Goal: Task Accomplishment & Management: Manage account settings

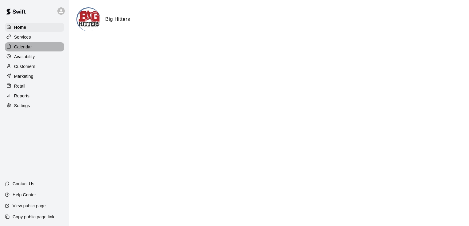
click at [31, 48] on p "Calendar" at bounding box center [23, 47] width 18 height 6
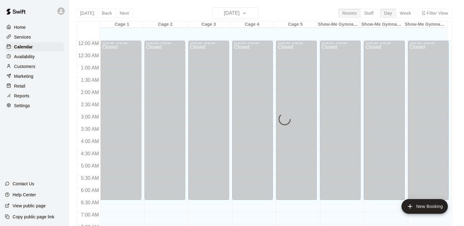
scroll to position [230, 0]
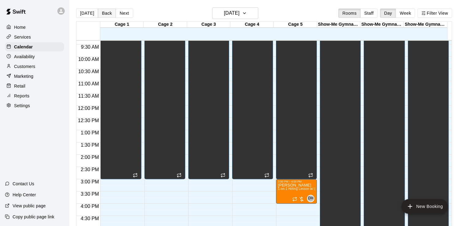
click at [101, 12] on button "Back" at bounding box center [107, 13] width 18 height 9
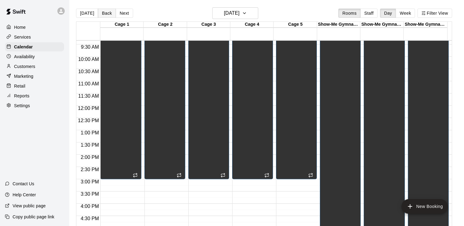
click at [102, 13] on button "Back" at bounding box center [107, 13] width 18 height 9
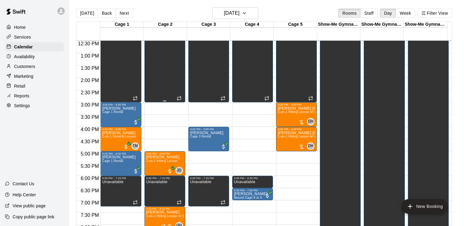
scroll to position [322, 0]
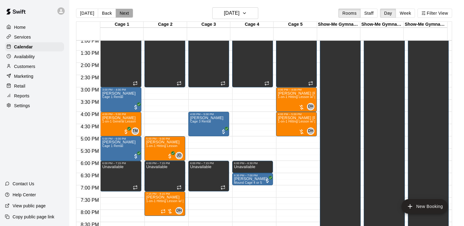
click at [122, 13] on button "Next" at bounding box center [124, 13] width 17 height 9
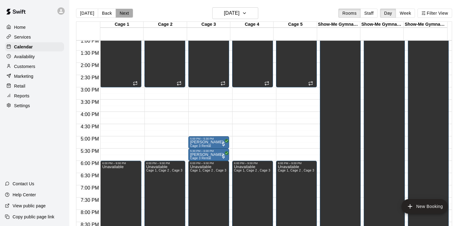
click at [122, 13] on button "Next" at bounding box center [124, 13] width 17 height 9
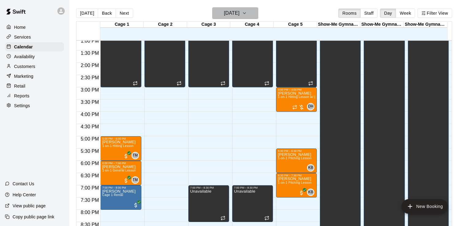
click at [235, 12] on h6 "[DATE]" at bounding box center [232, 13] width 16 height 9
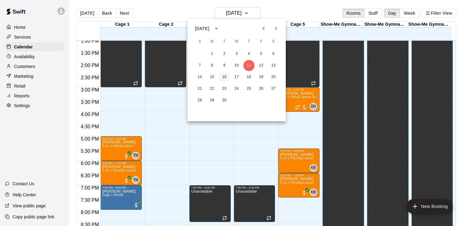
click at [225, 76] on button "16" at bounding box center [224, 77] width 11 height 11
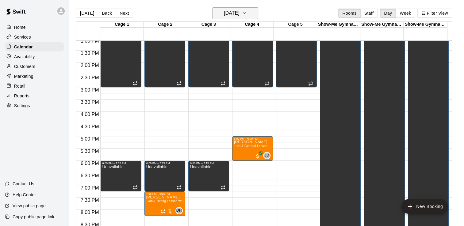
click at [239, 13] on h6 "[DATE]" at bounding box center [232, 13] width 16 height 9
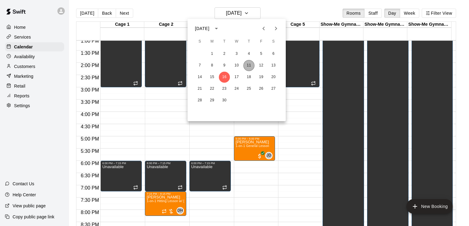
click at [249, 65] on button "11" at bounding box center [248, 65] width 11 height 11
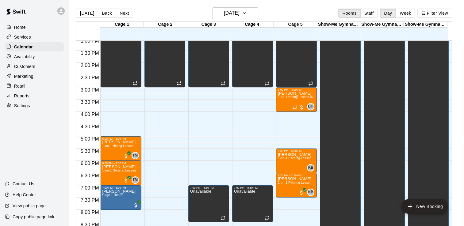
click at [53, 61] on div "Availability" at bounding box center [34, 56] width 59 height 9
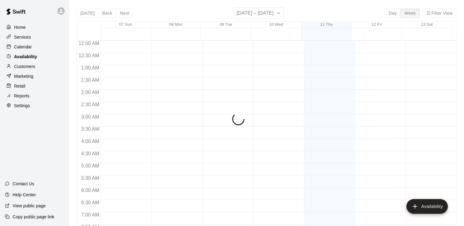
scroll to position [231, 0]
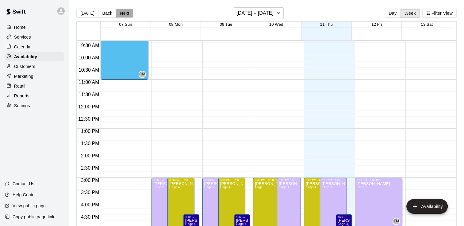
click at [121, 11] on button "Next" at bounding box center [124, 13] width 17 height 9
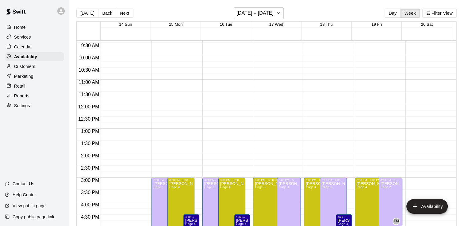
scroll to position [262, 0]
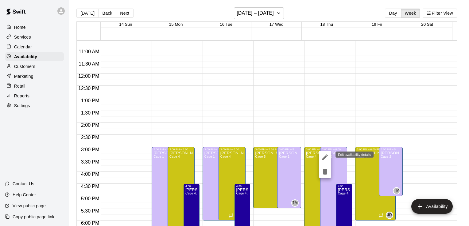
click at [326, 156] on icon "edit" at bounding box center [325, 158] width 6 height 6
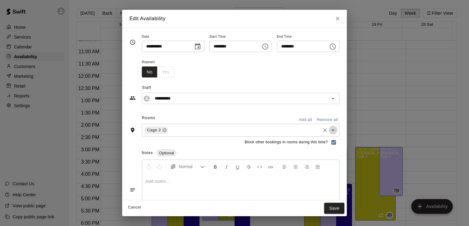
click at [337, 129] on icon "Open" at bounding box center [332, 130] width 7 height 7
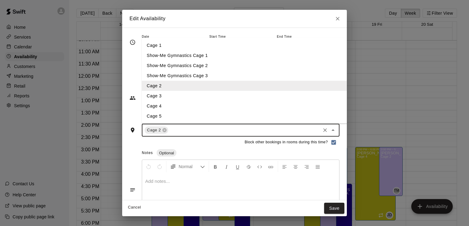
click at [279, 48] on li "Cage 1" at bounding box center [251, 46] width 219 height 10
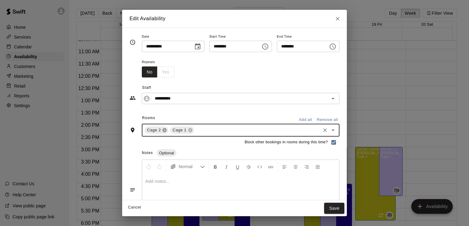
click at [162, 129] on icon at bounding box center [164, 130] width 5 height 5
click at [344, 209] on button "Save" at bounding box center [334, 208] width 20 height 11
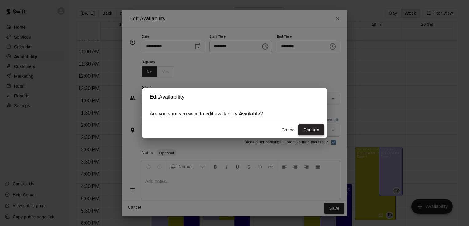
click at [311, 131] on button "Confirm" at bounding box center [311, 130] width 26 height 11
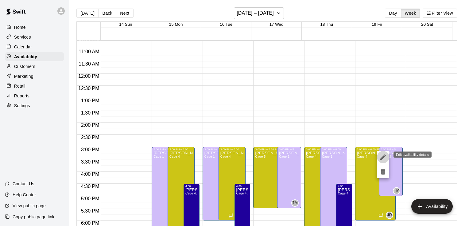
click at [384, 157] on icon "edit" at bounding box center [383, 158] width 6 height 6
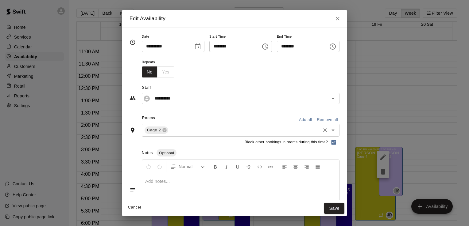
click at [337, 130] on icon "Open" at bounding box center [332, 130] width 7 height 7
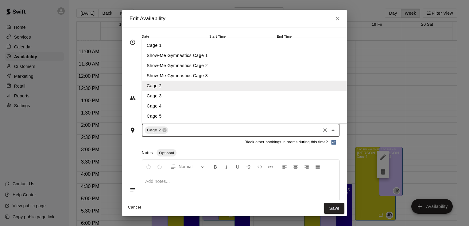
click at [255, 47] on li "Cage 1" at bounding box center [251, 46] width 219 height 10
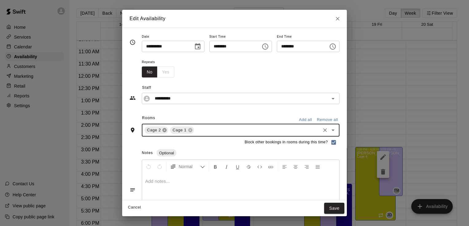
click at [163, 130] on icon at bounding box center [165, 131] width 4 height 4
click at [344, 207] on button "Save" at bounding box center [334, 208] width 20 height 11
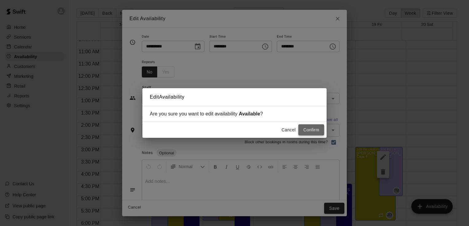
click at [307, 129] on button "Confirm" at bounding box center [311, 130] width 26 height 11
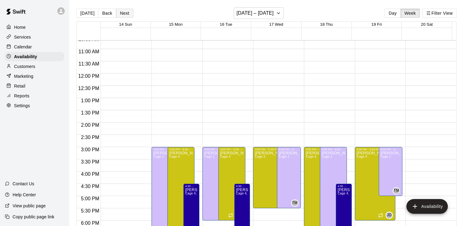
click at [122, 13] on button "Next" at bounding box center [124, 13] width 17 height 9
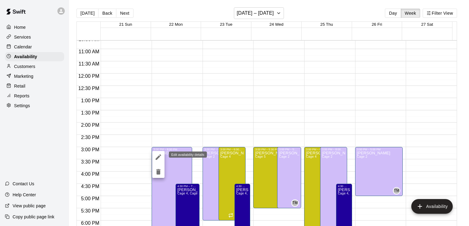
click at [161, 156] on icon "edit" at bounding box center [158, 157] width 7 height 7
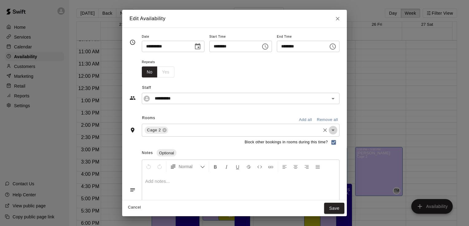
click at [337, 132] on icon "Open" at bounding box center [332, 130] width 7 height 7
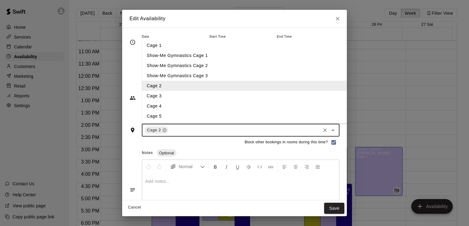
click at [236, 43] on li "Cage 1" at bounding box center [251, 46] width 219 height 10
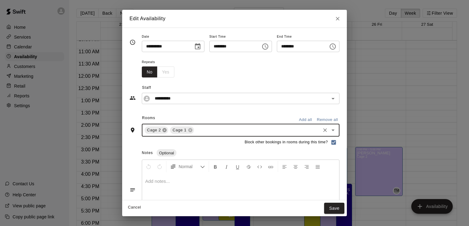
click at [163, 129] on icon at bounding box center [165, 131] width 4 height 4
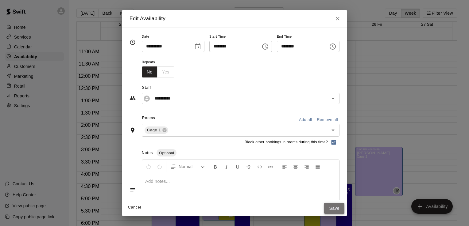
click at [344, 209] on button "Save" at bounding box center [334, 208] width 20 height 11
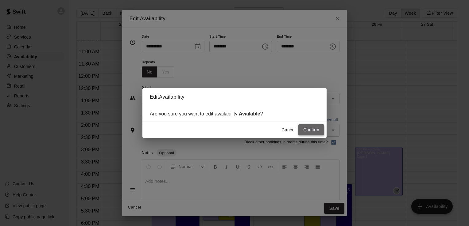
click at [307, 130] on button "Confirm" at bounding box center [311, 130] width 26 height 11
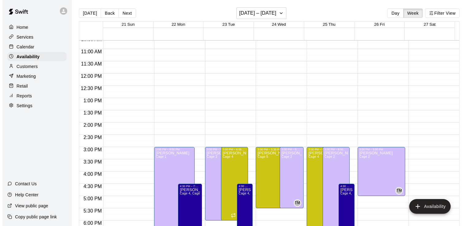
scroll to position [323, 0]
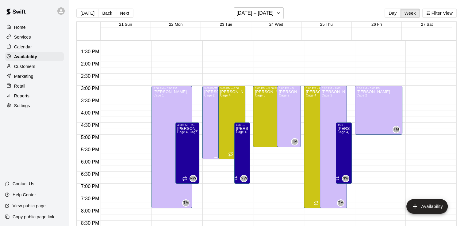
click at [207, 96] on span "Cage 2" at bounding box center [209, 95] width 10 height 3
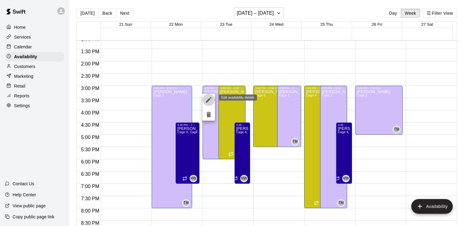
click at [207, 99] on icon "edit" at bounding box center [208, 99] width 7 height 7
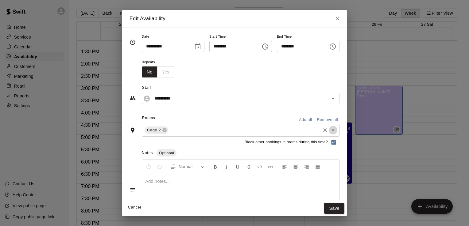
click at [337, 129] on icon "Open" at bounding box center [332, 130] width 7 height 7
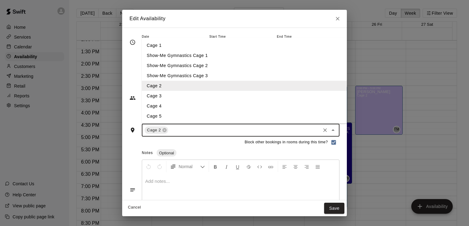
click at [202, 46] on li "Cage 1" at bounding box center [251, 46] width 219 height 10
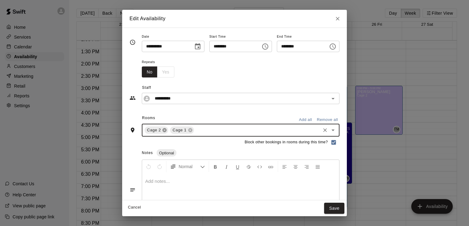
click at [162, 130] on icon at bounding box center [164, 130] width 5 height 5
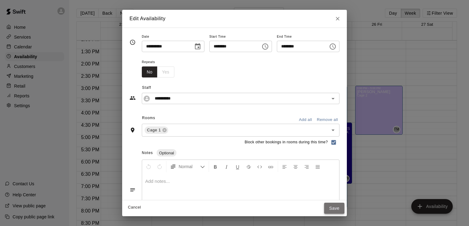
click at [344, 209] on button "Save" at bounding box center [334, 208] width 20 height 11
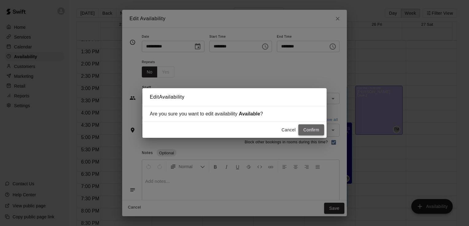
click at [315, 128] on button "Confirm" at bounding box center [311, 130] width 26 height 11
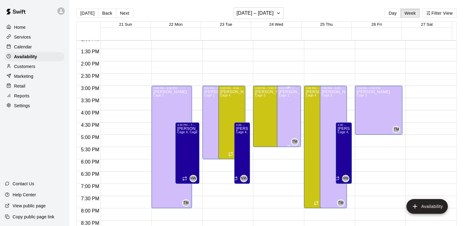
click at [283, 98] on div "[PERSON_NAME] Cage 2" at bounding box center [289, 203] width 20 height 226
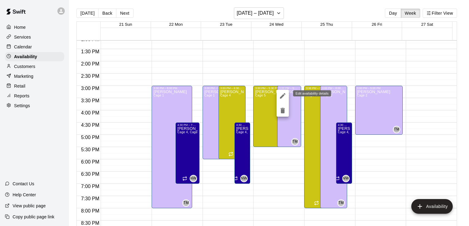
click at [282, 96] on icon "edit" at bounding box center [283, 96] width 6 height 6
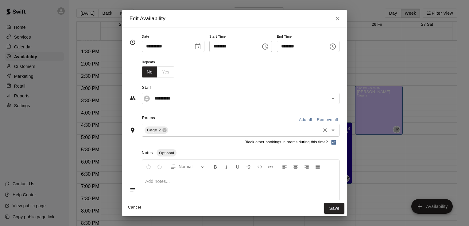
click at [334, 130] on icon "Open" at bounding box center [332, 131] width 3 height 2
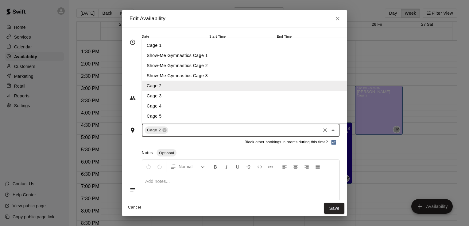
click at [210, 41] on li "Cage 1" at bounding box center [251, 46] width 219 height 10
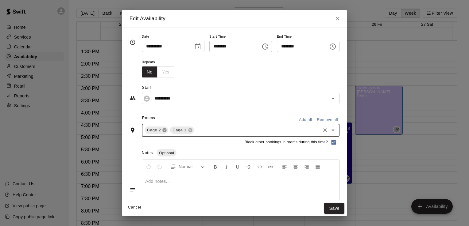
click at [163, 129] on icon at bounding box center [165, 131] width 4 height 4
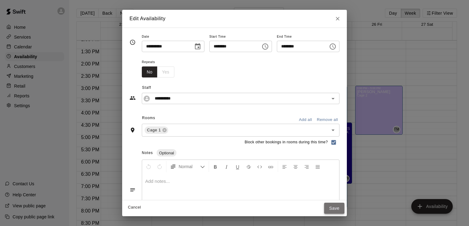
click at [344, 208] on button "Save" at bounding box center [334, 208] width 20 height 11
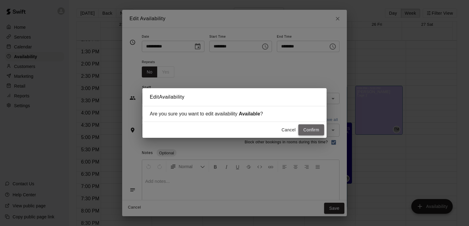
click at [314, 133] on button "Confirm" at bounding box center [311, 130] width 26 height 11
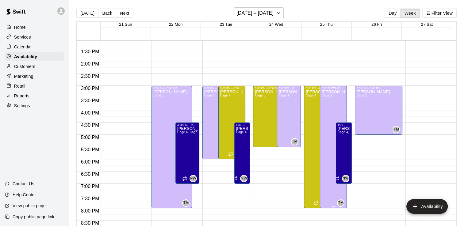
click at [330, 104] on div "[PERSON_NAME] Cage 2" at bounding box center [333, 203] width 23 height 226
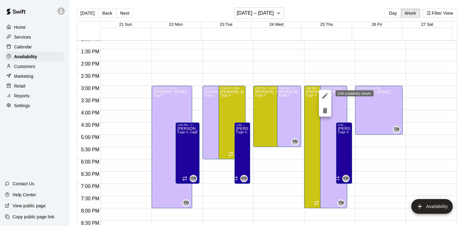
click at [324, 96] on icon "edit" at bounding box center [325, 96] width 6 height 6
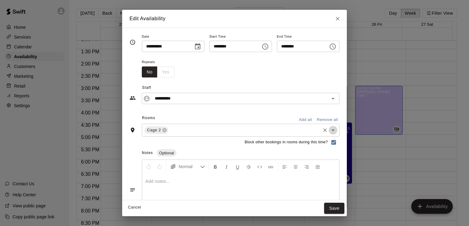
click at [337, 131] on icon "Open" at bounding box center [332, 130] width 7 height 7
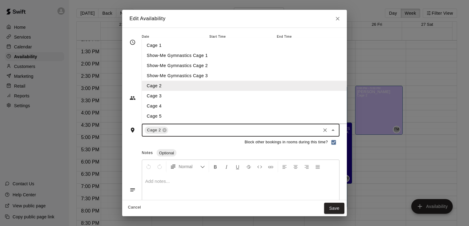
click at [261, 46] on li "Cage 1" at bounding box center [251, 46] width 219 height 10
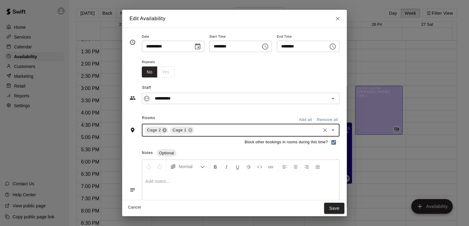
click at [163, 130] on icon at bounding box center [165, 131] width 4 height 4
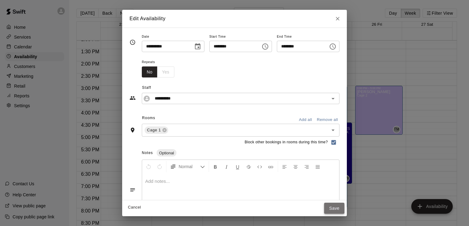
click at [344, 207] on button "Save" at bounding box center [334, 208] width 20 height 11
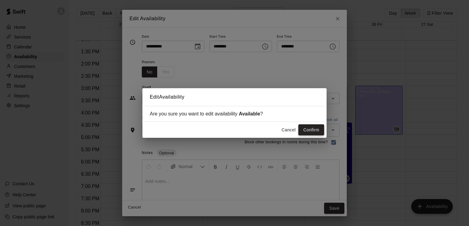
click at [309, 130] on button "Confirm" at bounding box center [311, 130] width 26 height 11
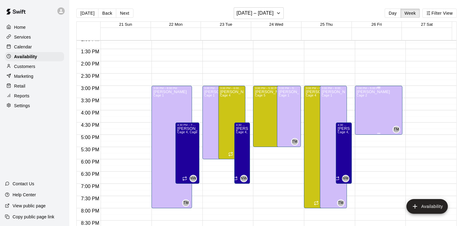
click at [380, 106] on div "[PERSON_NAME] Cage 2 TM" at bounding box center [379, 203] width 44 height 226
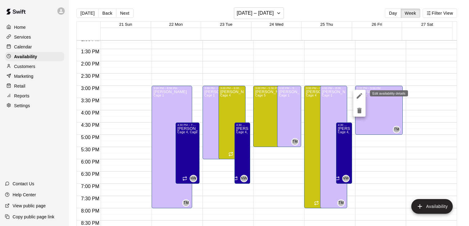
click at [357, 98] on icon "edit" at bounding box center [360, 96] width 6 height 6
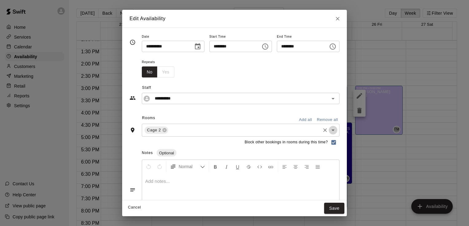
click at [337, 129] on icon "Open" at bounding box center [332, 130] width 7 height 7
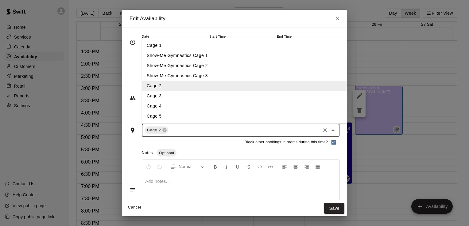
click at [286, 45] on li "Cage 1" at bounding box center [251, 46] width 219 height 10
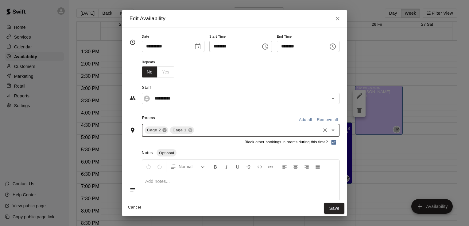
click at [162, 130] on icon at bounding box center [164, 130] width 5 height 5
click at [344, 208] on button "Save" at bounding box center [334, 208] width 20 height 11
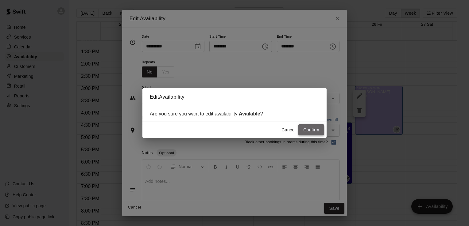
click at [318, 132] on button "Confirm" at bounding box center [311, 130] width 26 height 11
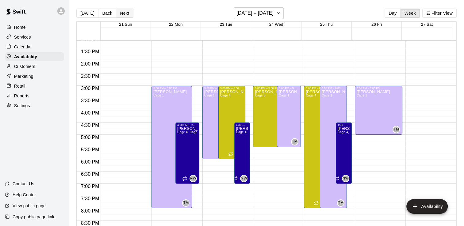
click at [123, 14] on button "Next" at bounding box center [124, 13] width 17 height 9
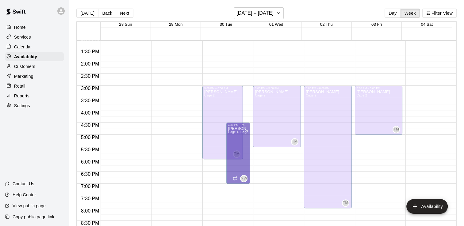
click at [176, 107] on div "[PERSON_NAME] Cage 2 TM" at bounding box center [175, 203] width 44 height 226
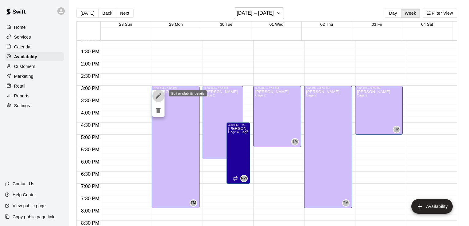
click at [156, 98] on icon "edit" at bounding box center [159, 96] width 6 height 6
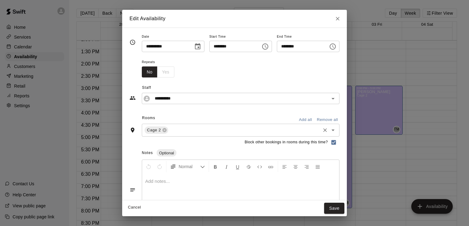
click at [337, 129] on icon "Open" at bounding box center [332, 130] width 7 height 7
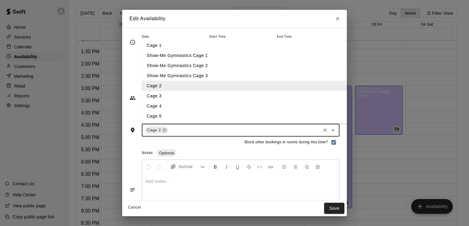
click at [169, 46] on li "Cage 1" at bounding box center [251, 46] width 219 height 10
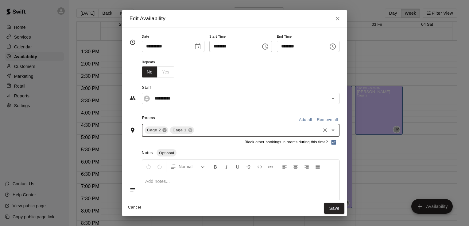
click at [163, 130] on icon at bounding box center [165, 131] width 4 height 4
click at [344, 210] on button "Save" at bounding box center [334, 208] width 20 height 11
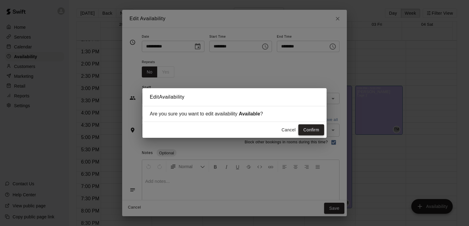
click at [311, 130] on button "Confirm" at bounding box center [311, 130] width 26 height 11
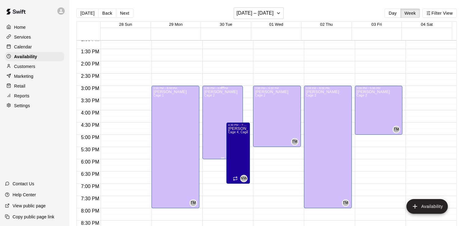
click at [227, 98] on div "[PERSON_NAME] Cage 2 TM" at bounding box center [222, 203] width 37 height 226
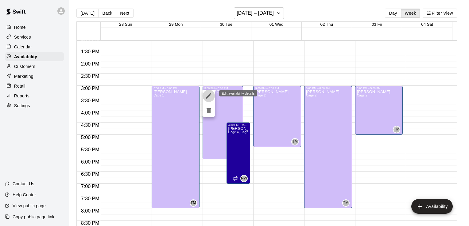
click at [210, 97] on icon "edit" at bounding box center [208, 95] width 7 height 7
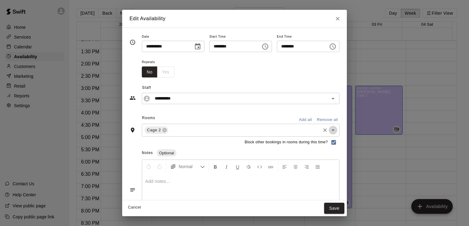
click at [334, 130] on icon "Open" at bounding box center [332, 131] width 3 height 2
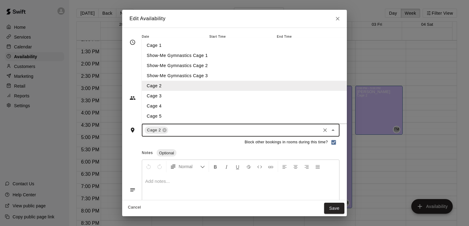
click at [241, 52] on li "Show-Me Gymnastics Cage 1" at bounding box center [251, 56] width 219 height 10
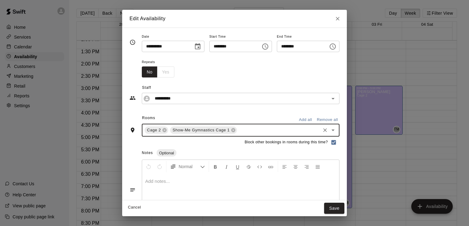
click at [337, 129] on icon "Open" at bounding box center [332, 130] width 7 height 7
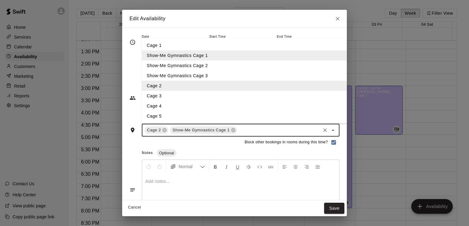
click at [273, 45] on li "Cage 1" at bounding box center [251, 46] width 219 height 10
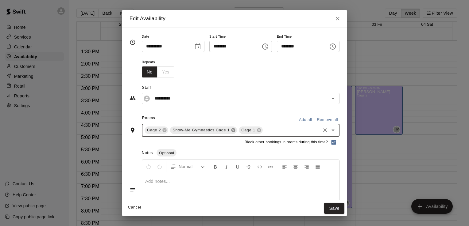
click at [231, 129] on icon at bounding box center [233, 131] width 4 height 4
click at [163, 130] on icon at bounding box center [165, 131] width 4 height 4
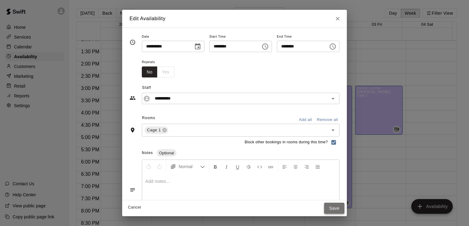
click at [344, 210] on button "Save" at bounding box center [334, 208] width 20 height 11
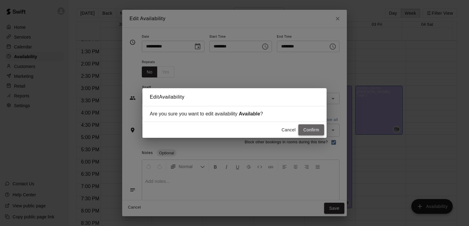
click at [307, 131] on button "Confirm" at bounding box center [311, 130] width 26 height 11
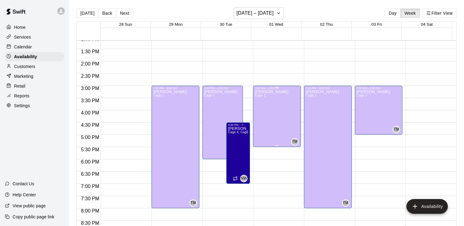
click at [273, 105] on div "[PERSON_NAME] Cage 2 TM" at bounding box center [277, 203] width 44 height 226
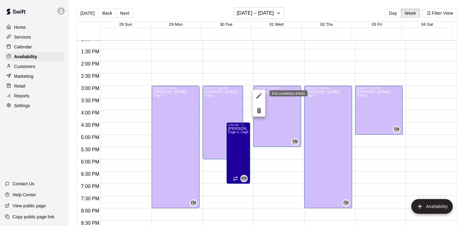
click at [259, 95] on icon "edit" at bounding box center [258, 95] width 7 height 7
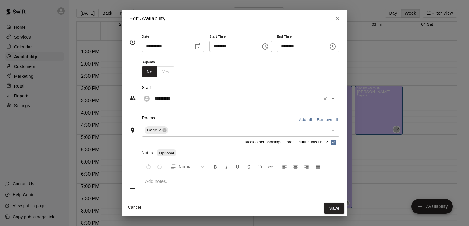
click at [337, 97] on icon "Open" at bounding box center [332, 98] width 7 height 7
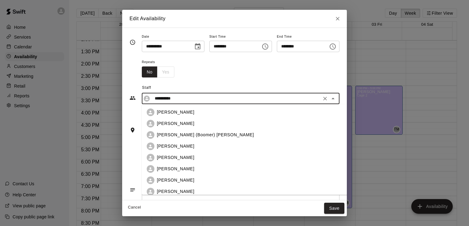
scroll to position [14, 0]
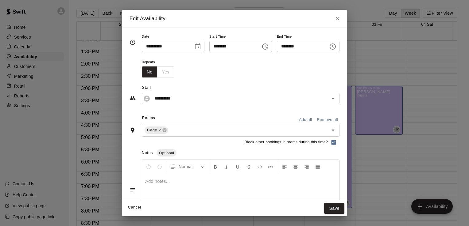
click at [322, 72] on div "Repeats No Yes" at bounding box center [241, 67] width 198 height 19
click at [334, 130] on icon "Open" at bounding box center [332, 131] width 3 height 2
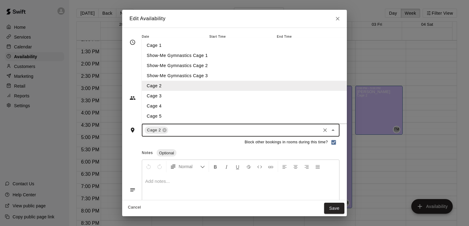
click at [279, 46] on li "Cage 1" at bounding box center [251, 46] width 219 height 10
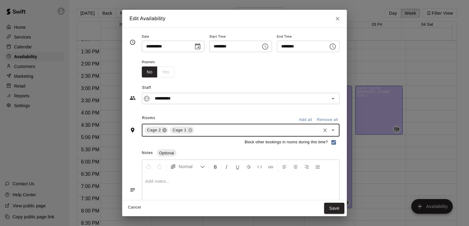
click at [163, 130] on icon at bounding box center [165, 131] width 4 height 4
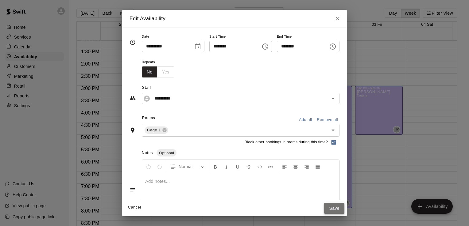
click at [344, 208] on button "Save" at bounding box center [334, 208] width 20 height 11
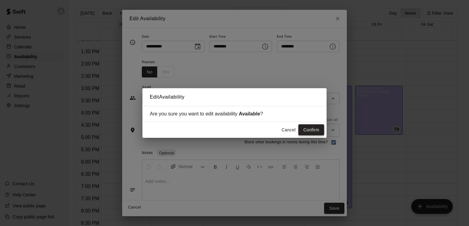
click at [307, 129] on button "Confirm" at bounding box center [311, 130] width 26 height 11
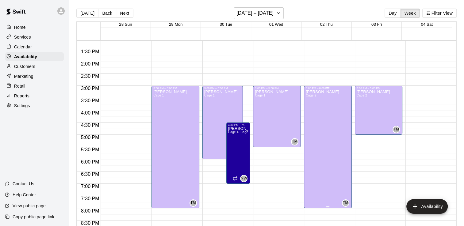
click at [331, 106] on div "[PERSON_NAME] Cage 2 TM" at bounding box center [328, 203] width 44 height 226
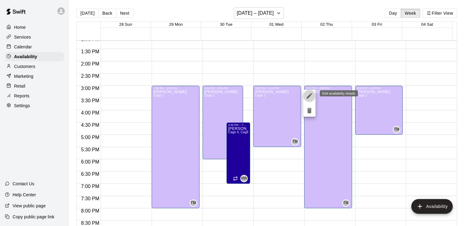
click at [311, 93] on icon "edit" at bounding box center [309, 95] width 7 height 7
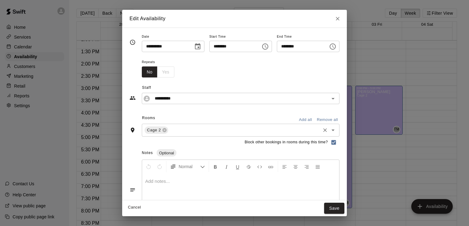
click at [337, 129] on icon "Open" at bounding box center [332, 130] width 7 height 7
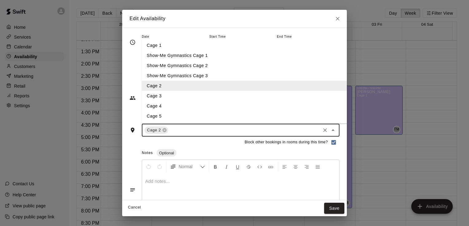
click at [287, 49] on li "Cage 1" at bounding box center [251, 46] width 219 height 10
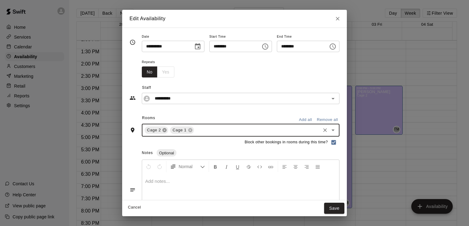
click at [163, 130] on icon at bounding box center [165, 131] width 4 height 4
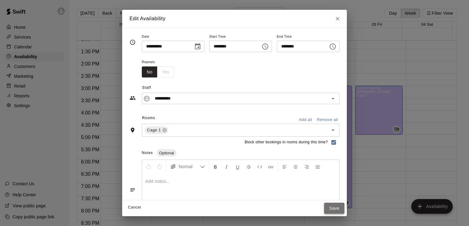
click at [344, 208] on button "Save" at bounding box center [334, 208] width 20 height 11
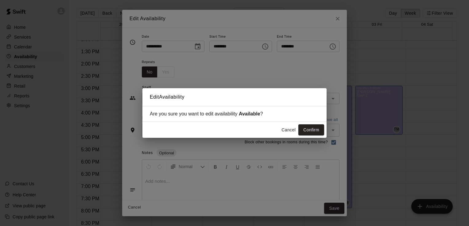
click at [315, 131] on button "Confirm" at bounding box center [311, 130] width 26 height 11
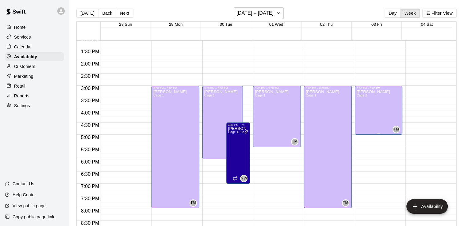
click at [369, 111] on div "[PERSON_NAME] Cage 2" at bounding box center [373, 203] width 33 height 226
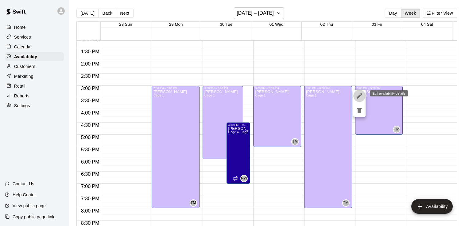
click at [358, 96] on icon "edit" at bounding box center [360, 96] width 6 height 6
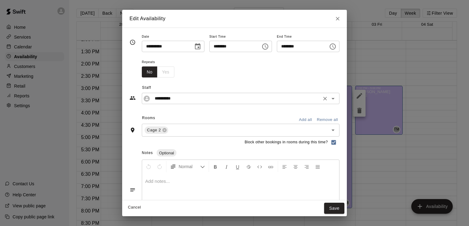
click at [337, 100] on icon "Open" at bounding box center [332, 98] width 7 height 7
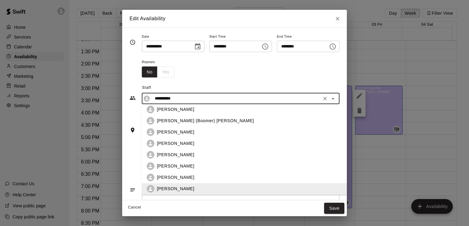
click at [319, 78] on div "**********" at bounding box center [234, 91] width 210 height 27
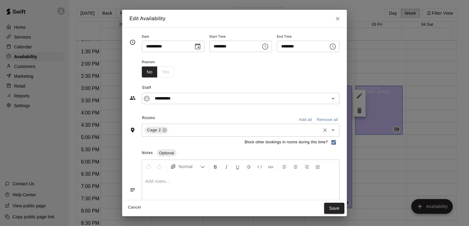
click at [337, 131] on icon "Open" at bounding box center [332, 130] width 7 height 7
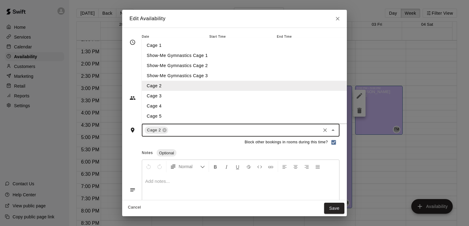
click at [287, 47] on li "Cage 1" at bounding box center [251, 46] width 219 height 10
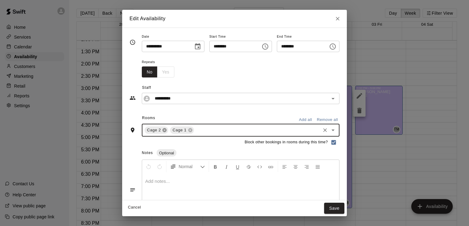
click at [162, 132] on icon at bounding box center [164, 130] width 5 height 5
click at [344, 210] on button "Save" at bounding box center [334, 208] width 20 height 11
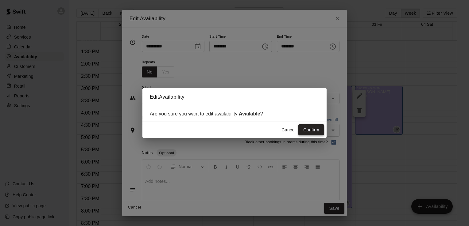
click at [314, 125] on button "Confirm" at bounding box center [311, 130] width 26 height 11
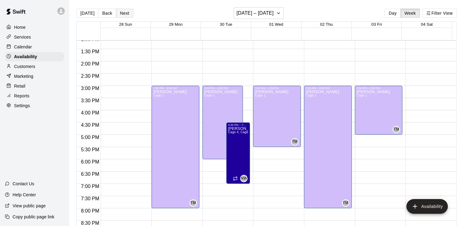
click at [120, 12] on button "Next" at bounding box center [124, 13] width 17 height 9
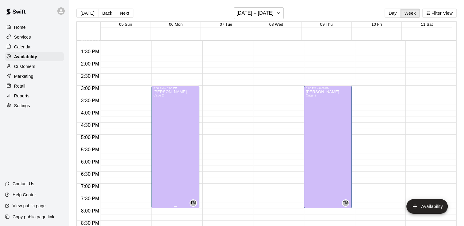
click at [178, 100] on div "[PERSON_NAME] Cage 2 TM" at bounding box center [175, 203] width 44 height 226
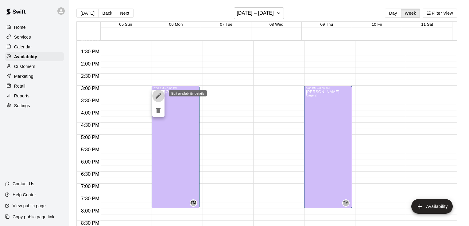
click at [159, 96] on icon "edit" at bounding box center [159, 96] width 6 height 6
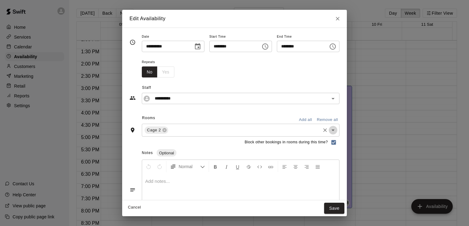
click at [337, 130] on icon "Open" at bounding box center [332, 130] width 7 height 7
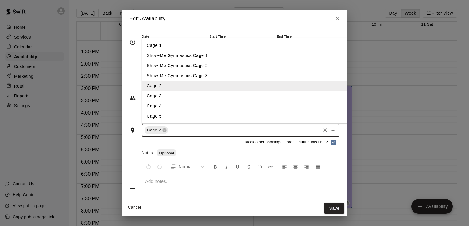
click at [251, 47] on li "Cage 1" at bounding box center [251, 46] width 219 height 10
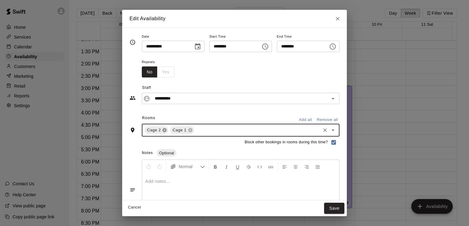
click at [163, 131] on icon at bounding box center [165, 131] width 4 height 4
click at [344, 209] on button "Save" at bounding box center [334, 208] width 20 height 11
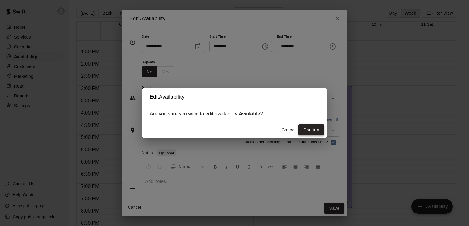
click at [316, 130] on button "Confirm" at bounding box center [311, 130] width 26 height 11
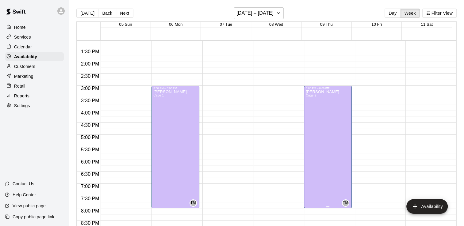
click at [328, 101] on div "[PERSON_NAME] Cage 2 TM" at bounding box center [328, 203] width 44 height 226
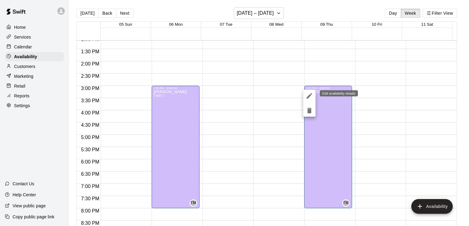
click at [308, 96] on icon "edit" at bounding box center [309, 95] width 7 height 7
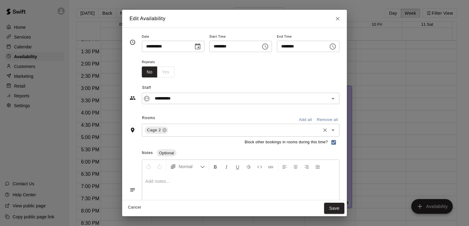
click at [337, 129] on icon "Open" at bounding box center [332, 130] width 7 height 7
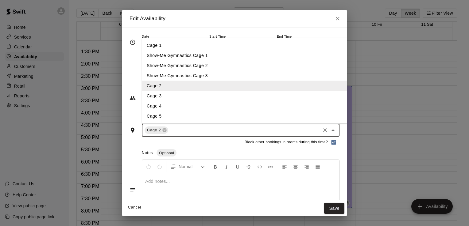
click at [244, 48] on li "Cage 1" at bounding box center [251, 46] width 219 height 10
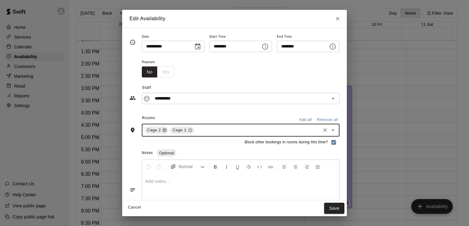
click at [163, 129] on icon at bounding box center [165, 131] width 4 height 4
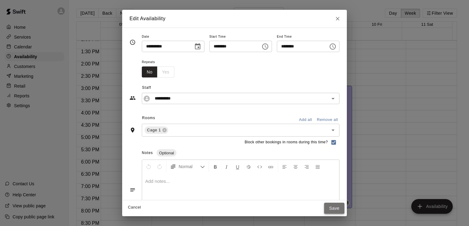
click at [344, 207] on button "Save" at bounding box center [334, 208] width 20 height 11
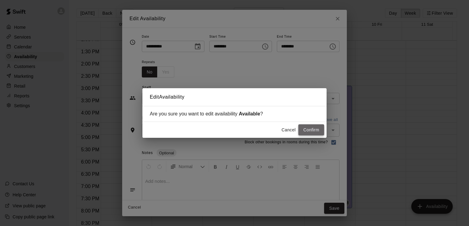
click at [307, 133] on button "Confirm" at bounding box center [311, 130] width 26 height 11
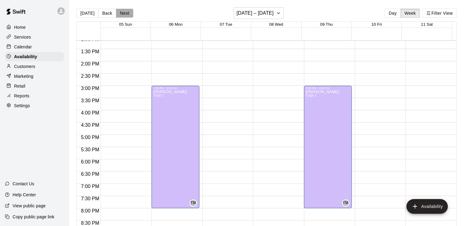
click at [123, 12] on button "Next" at bounding box center [124, 13] width 17 height 9
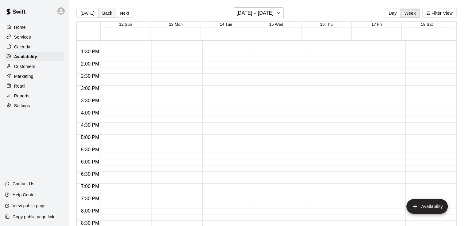
click at [106, 13] on button "Back" at bounding box center [107, 13] width 18 height 9
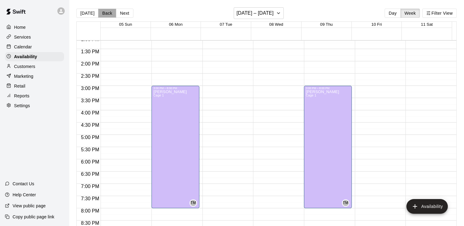
click at [106, 13] on button "Back" at bounding box center [107, 13] width 18 height 9
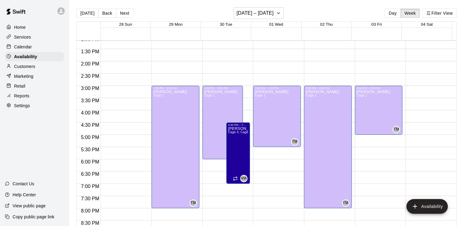
click at [20, 27] on p "Home" at bounding box center [20, 27] width 12 height 6
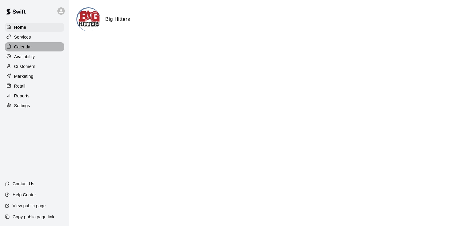
click at [29, 47] on p "Calendar" at bounding box center [23, 47] width 18 height 6
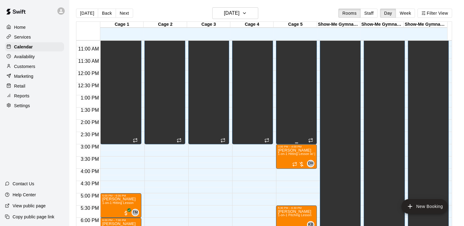
scroll to position [356, 0]
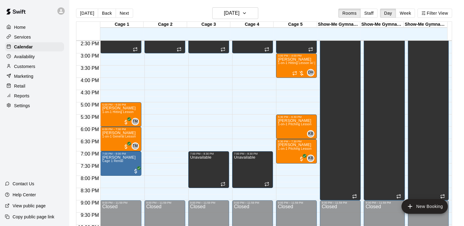
click at [56, 61] on div "Availability" at bounding box center [34, 56] width 59 height 9
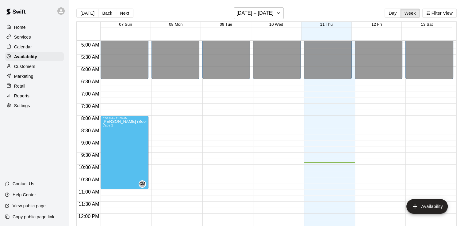
scroll to position [120, 0]
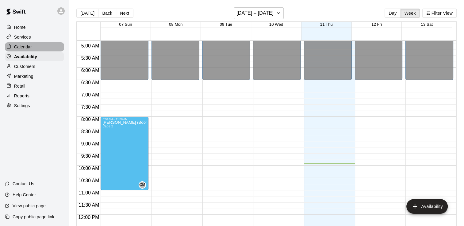
click at [41, 48] on div "Calendar" at bounding box center [34, 46] width 59 height 9
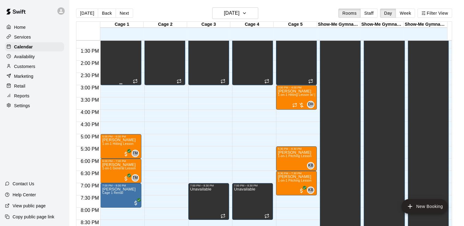
scroll to position [335, 0]
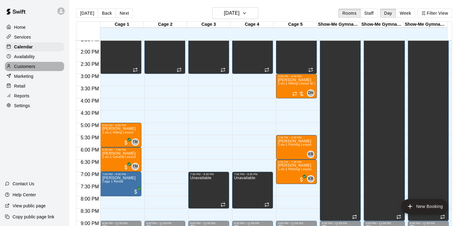
click at [46, 67] on div "Customers" at bounding box center [34, 66] width 59 height 9
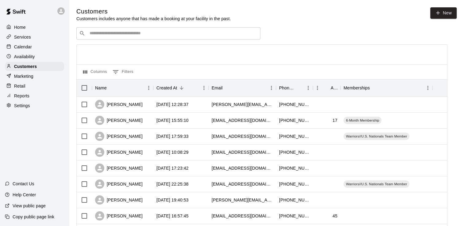
click at [98, 37] on input "Search customers by name or email" at bounding box center [173, 33] width 170 height 6
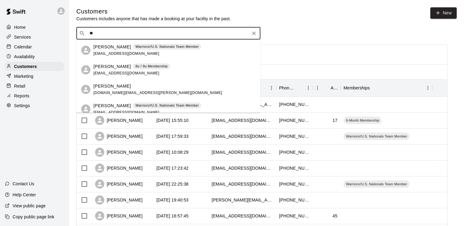
type input "***"
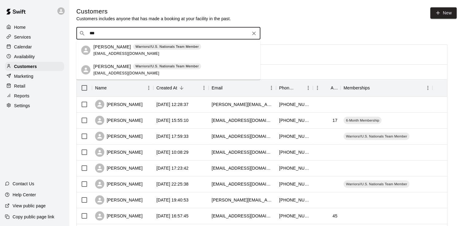
click at [98, 52] on span "[EMAIL_ADDRESS][DOMAIN_NAME]" at bounding box center [127, 54] width 66 height 4
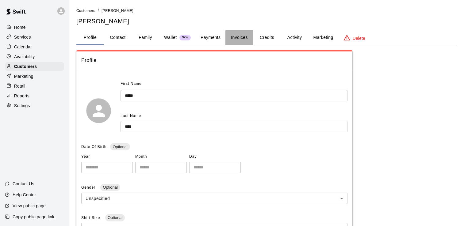
click at [240, 37] on button "Invoices" at bounding box center [240, 37] width 28 height 15
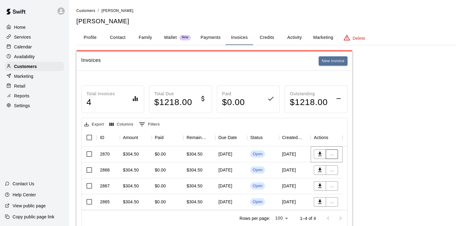
click at [330, 155] on button "..." at bounding box center [332, 155] width 12 height 10
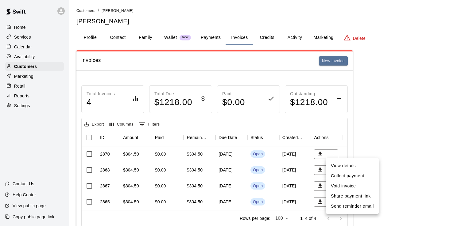
click at [338, 186] on li "Void invoice" at bounding box center [352, 186] width 53 height 10
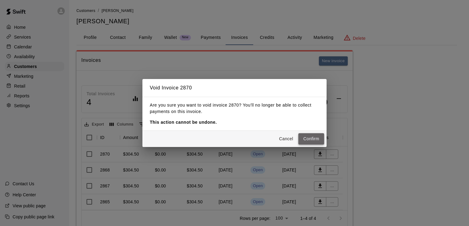
click at [315, 139] on button "Confirm" at bounding box center [311, 138] width 26 height 11
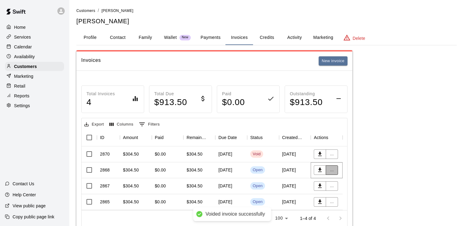
click at [333, 170] on button "..." at bounding box center [332, 171] width 12 height 10
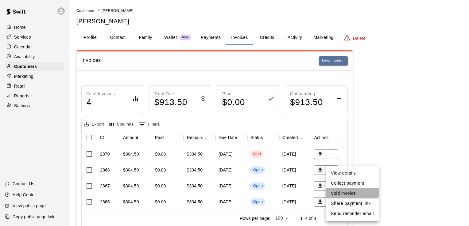
click at [342, 192] on li "Void invoice" at bounding box center [352, 194] width 53 height 10
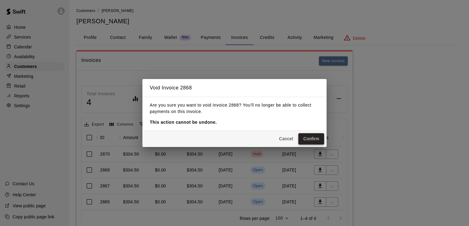
click at [318, 137] on button "Confirm" at bounding box center [311, 138] width 26 height 11
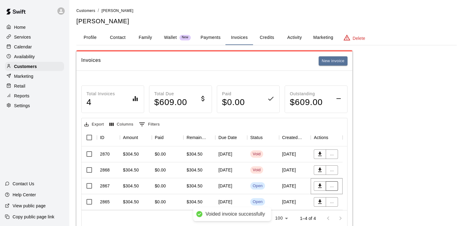
click at [331, 187] on button "..." at bounding box center [332, 187] width 12 height 10
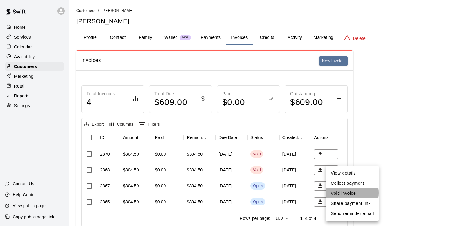
click at [341, 193] on li "Void invoice" at bounding box center [352, 194] width 53 height 10
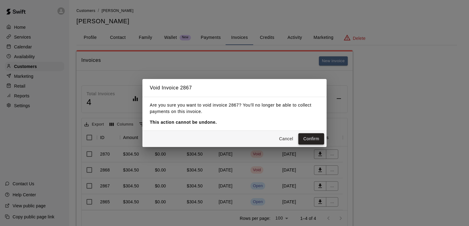
click at [307, 139] on button "Confirm" at bounding box center [311, 138] width 26 height 11
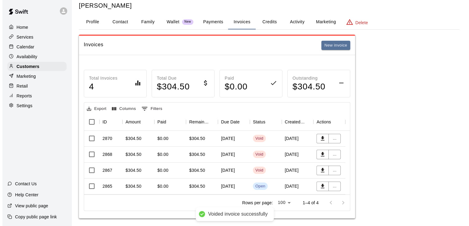
scroll to position [24, 0]
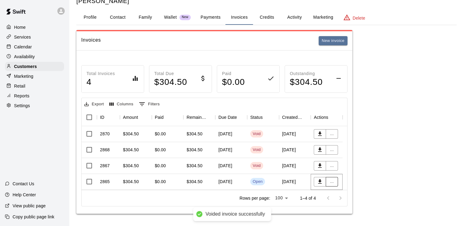
click at [333, 179] on button "..." at bounding box center [332, 182] width 12 height 10
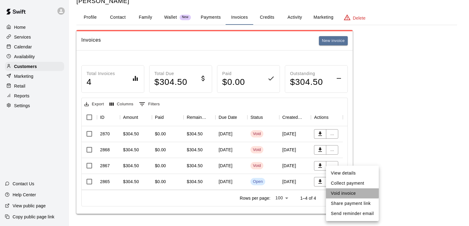
click at [339, 193] on li "Void invoice" at bounding box center [352, 194] width 53 height 10
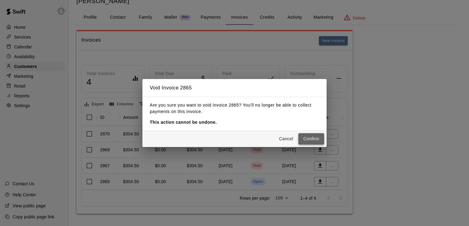
click at [314, 141] on button "Confirm" at bounding box center [311, 138] width 26 height 11
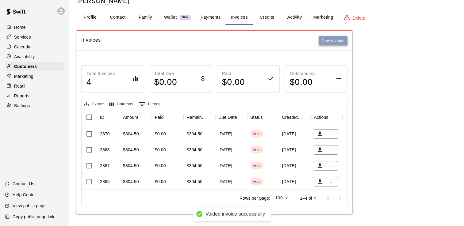
click at [331, 36] on button "New invoice" at bounding box center [333, 41] width 29 height 10
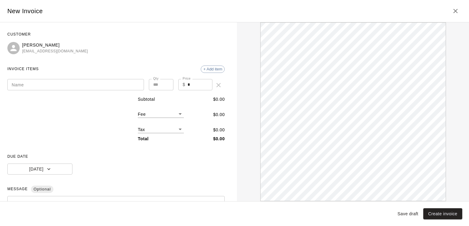
scroll to position [0, 0]
click at [83, 82] on input "Name" at bounding box center [75, 84] width 137 height 11
type input "**********"
click at [190, 85] on input "*" at bounding box center [199, 84] width 25 height 11
type input "*****"
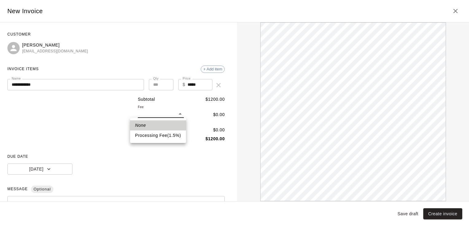
click at [175, 114] on body "**********" at bounding box center [234, 103] width 469 height 247
click at [169, 125] on li "None" at bounding box center [158, 126] width 56 height 10
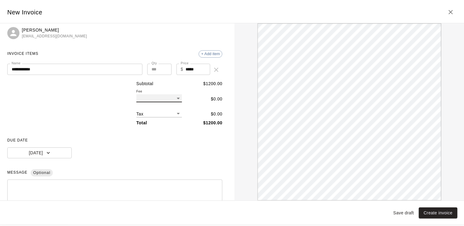
scroll to position [15, 0]
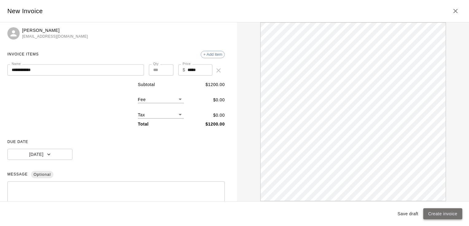
click at [445, 216] on button "Create invoice" at bounding box center [442, 214] width 39 height 11
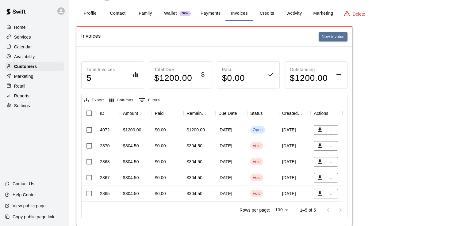
click at [231, 129] on div "[DATE]" at bounding box center [231, 130] width 32 height 16
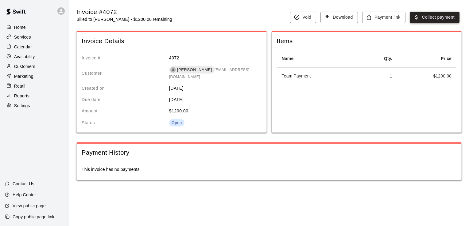
click at [425, 18] on button "Collect payment" at bounding box center [435, 17] width 50 height 11
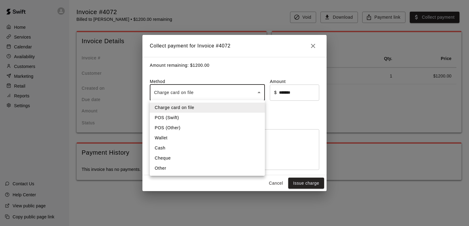
click at [227, 90] on body "Home Services Calendar Availability Customers Marketing Retail Reports Settings…" at bounding box center [234, 96] width 469 height 193
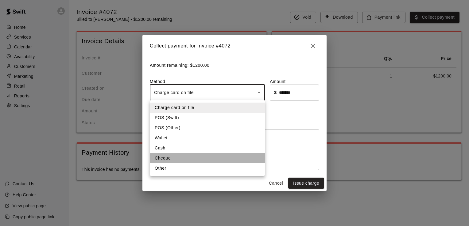
click at [184, 158] on li "Cheque" at bounding box center [207, 158] width 115 height 10
type input "******"
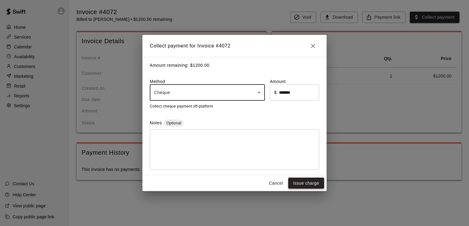
click at [311, 185] on button "Issue charge" at bounding box center [306, 183] width 36 height 11
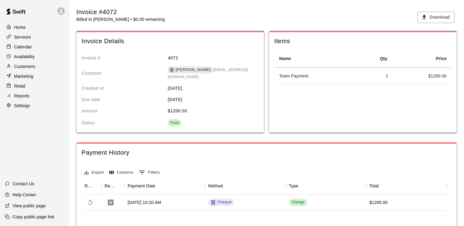
click at [33, 26] on div "Home" at bounding box center [34, 27] width 59 height 9
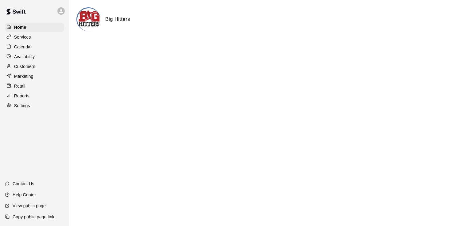
click at [52, 48] on div "Calendar" at bounding box center [34, 46] width 59 height 9
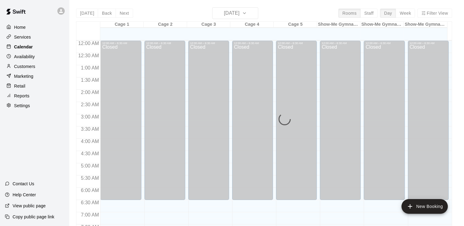
scroll to position [254, 0]
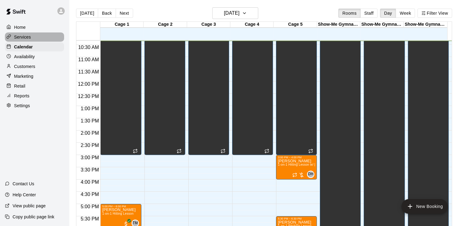
click at [21, 38] on p "Services" at bounding box center [22, 37] width 17 height 6
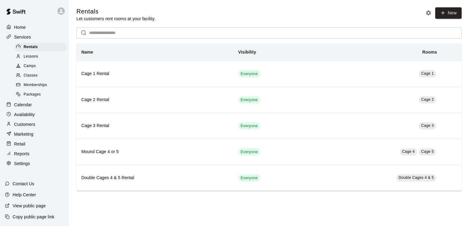
click at [25, 28] on p "Home" at bounding box center [20, 27] width 12 height 6
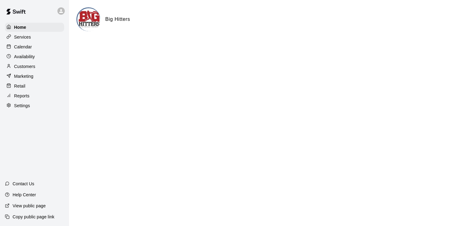
click at [32, 60] on p "Availability" at bounding box center [24, 57] width 21 height 6
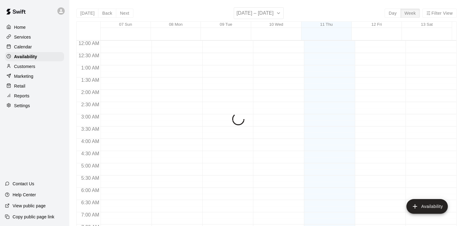
scroll to position [254, 0]
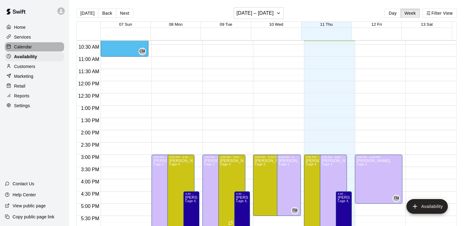
click at [31, 48] on p "Calendar" at bounding box center [23, 47] width 18 height 6
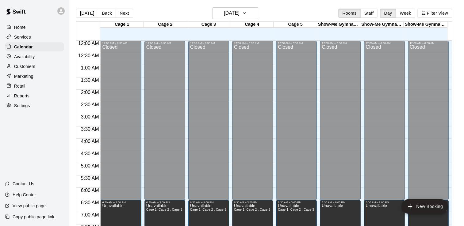
drag, startPoint x: 465, startPoint y: 210, endPoint x: 171, endPoint y: 13, distance: 354.3
click at [171, 13] on div "Today Back Next Thursday Sep 11 Rooms Staff Day Week Filter View" at bounding box center [264, 14] width 376 height 14
